Goal: Check status

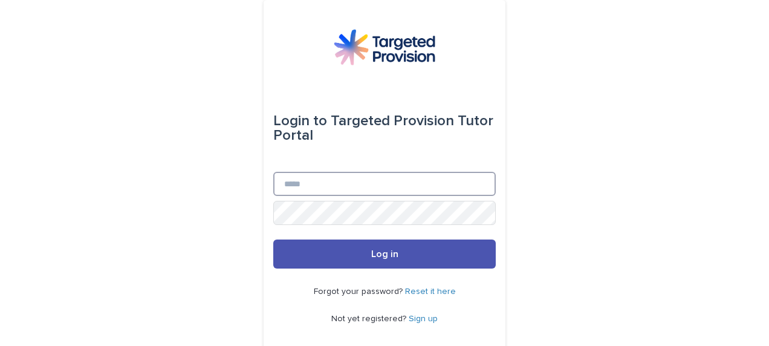
click at [413, 175] on input "Email" at bounding box center [384, 184] width 222 height 24
type input "**********"
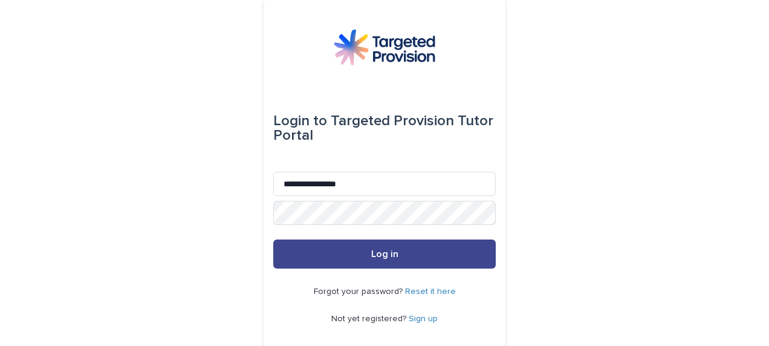
click at [384, 254] on span "Log in" at bounding box center [384, 254] width 27 height 10
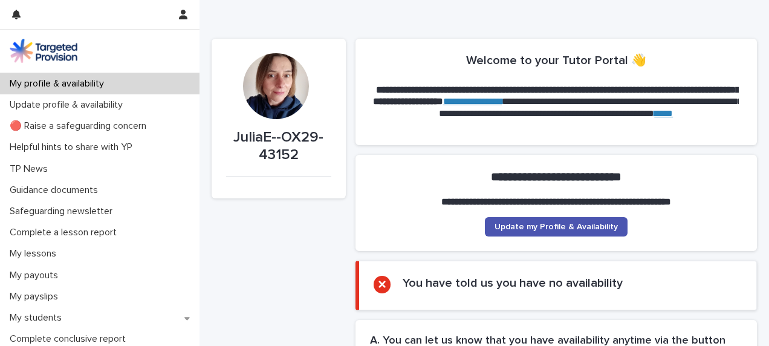
scroll to position [181, 0]
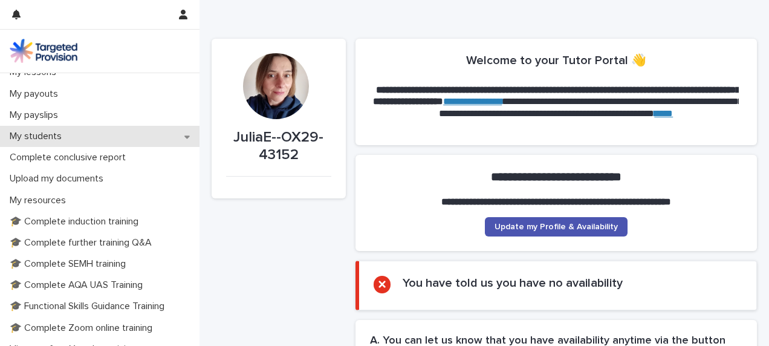
click at [184, 136] on icon at bounding box center [186, 136] width 5 height 3
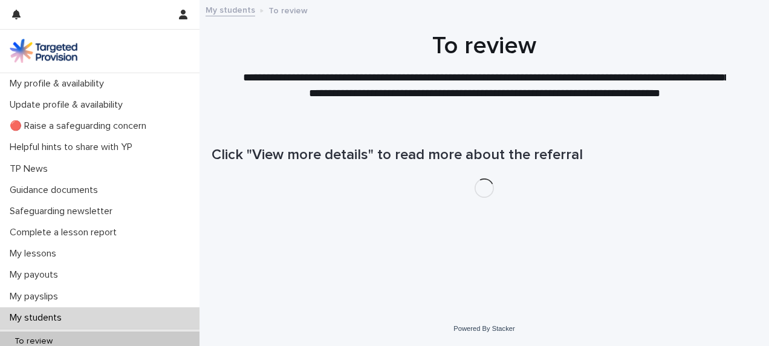
scroll to position [181, 0]
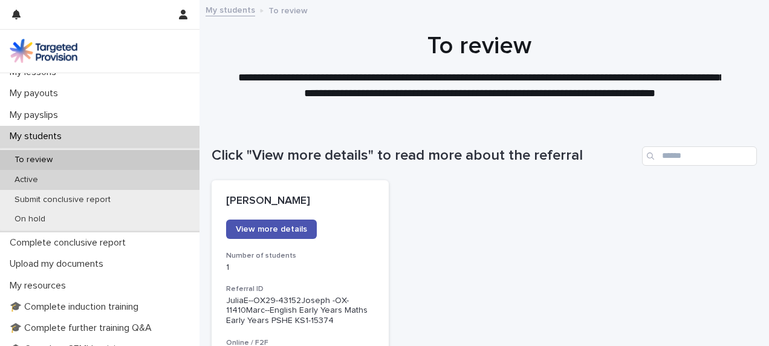
click at [53, 175] on div "Active" at bounding box center [99, 180] width 199 height 20
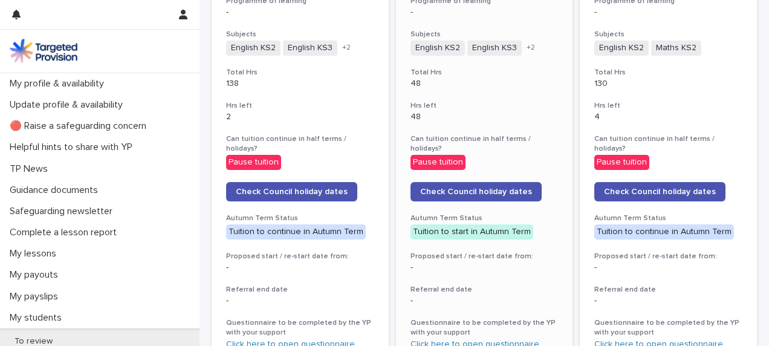
scroll to position [363, 0]
